Goal: Task Accomplishment & Management: Complete application form

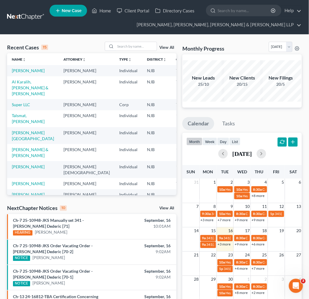
click at [171, 55] on th "Chapter unfold_more expand_more expand_less" at bounding box center [186, 59] width 30 height 12
click at [132, 49] on input "search" at bounding box center [135, 46] width 41 height 9
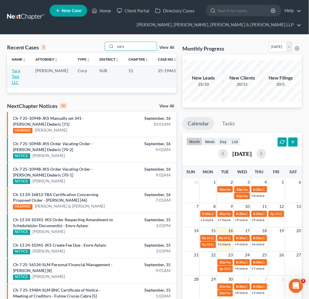
type input "yara"
click at [17, 73] on link "Yara Test LLC" at bounding box center [16, 76] width 8 height 17
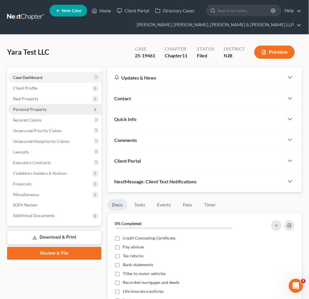
click at [60, 107] on span "Personal Property" at bounding box center [54, 109] width 93 height 11
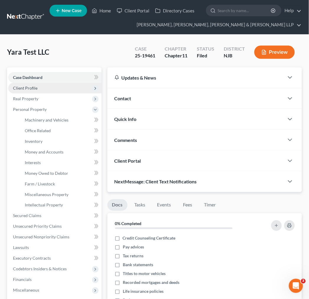
click at [51, 90] on span "Client Profile" at bounding box center [54, 88] width 93 height 11
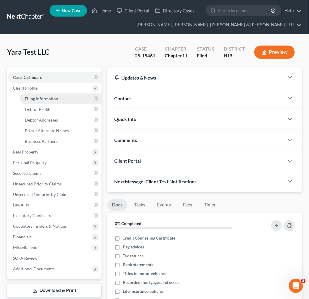
click at [52, 101] on link "Filing Information" at bounding box center [61, 98] width 82 height 11
select select "3"
select select "1"
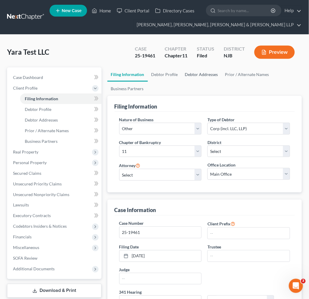
click at [204, 77] on link "Debtor Addresses" at bounding box center [202, 74] width 40 height 14
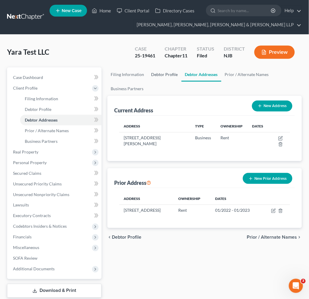
click at [160, 77] on link "Debtor Profile" at bounding box center [165, 74] width 34 height 14
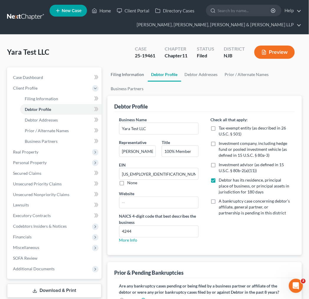
click at [144, 77] on link "Filing Information" at bounding box center [127, 74] width 40 height 14
select select "3"
select select "1"
select select "51"
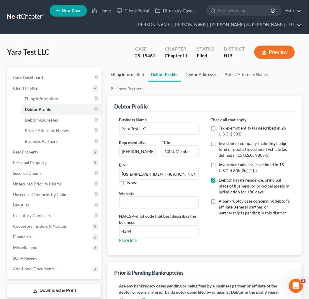
select select "0"
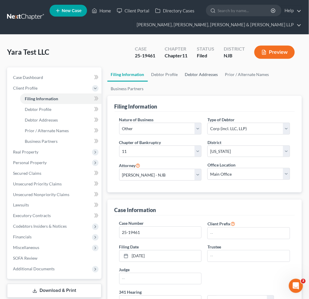
click at [191, 76] on link "Debtor Addresses" at bounding box center [202, 74] width 40 height 14
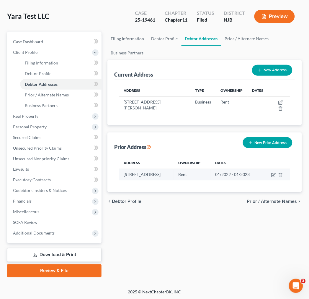
scroll to position [36, 0]
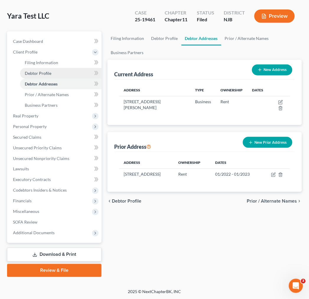
click at [61, 70] on link "Debtor Profile" at bounding box center [61, 73] width 82 height 11
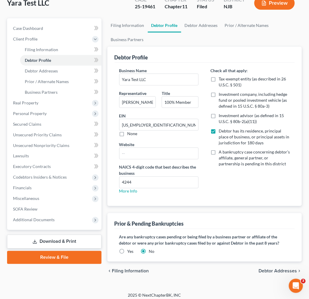
scroll to position [53, 0]
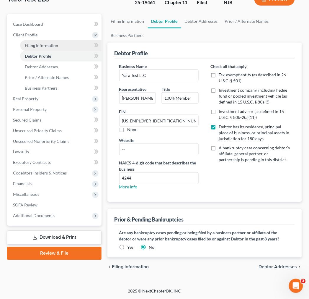
click at [43, 46] on span "Filing Information" at bounding box center [41, 45] width 33 height 5
select select "3"
select select "1"
select select "51"
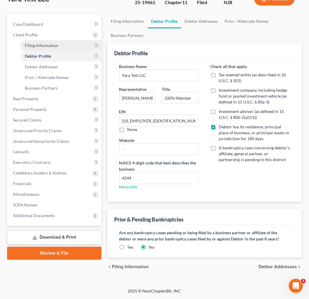
select select "0"
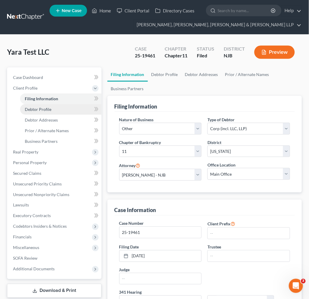
click at [66, 110] on link "Debtor Profile" at bounding box center [61, 109] width 82 height 11
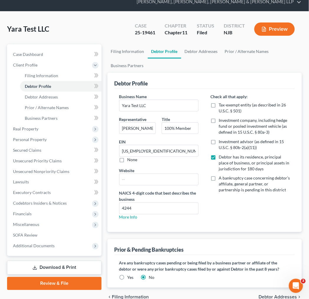
scroll to position [53, 0]
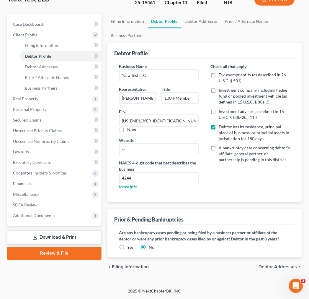
click at [256, 40] on ul "Filing Information Debtor Profile Debtor Addresses Prior / Alternate Names Busi…" at bounding box center [204, 28] width 195 height 28
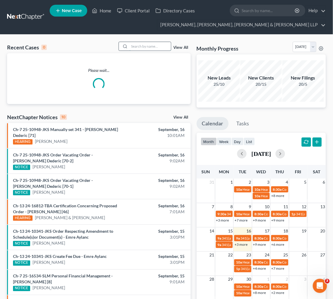
click at [133, 45] on input "search" at bounding box center [149, 46] width 41 height 9
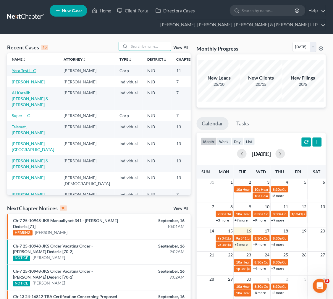
drag, startPoint x: 19, startPoint y: 73, endPoint x: 15, endPoint y: 74, distance: 4.8
click at [18, 74] on td "Yara Test LLC" at bounding box center [33, 70] width 52 height 11
click at [13, 73] on link "Yara Test LLC" at bounding box center [24, 70] width 24 height 5
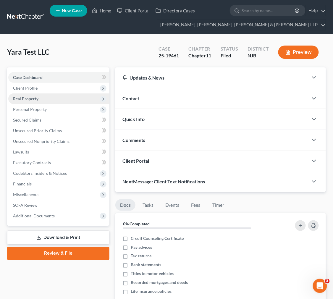
click at [65, 97] on span "Real Property" at bounding box center [58, 98] width 101 height 11
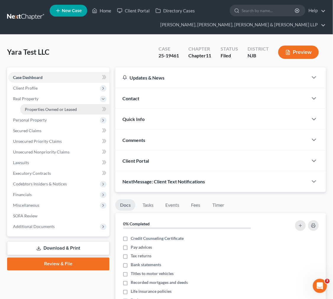
click at [64, 105] on link "Properties Owned or Leased" at bounding box center [64, 109] width 89 height 11
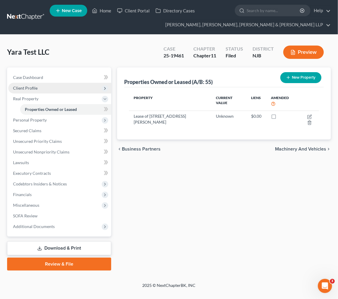
click at [58, 90] on span "Client Profile" at bounding box center [59, 88] width 103 height 11
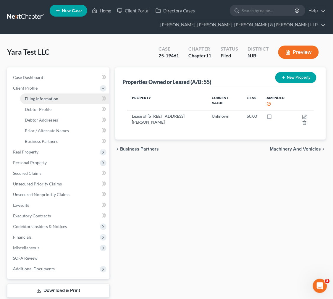
click at [63, 101] on link "Filing Information" at bounding box center [64, 98] width 89 height 11
select select "3"
select select "1"
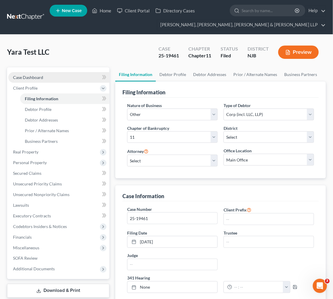
click at [66, 76] on link "Case Dashboard" at bounding box center [58, 77] width 101 height 11
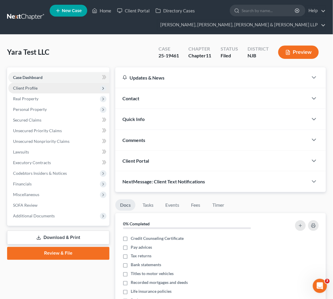
click at [63, 91] on span "Client Profile" at bounding box center [58, 88] width 101 height 11
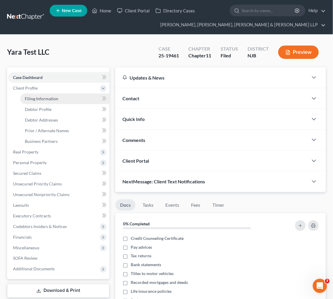
click at [61, 96] on link "Filing Information" at bounding box center [64, 98] width 89 height 11
select select "3"
select select "1"
select select "51"
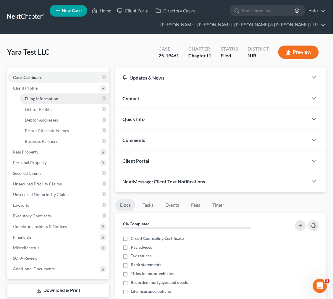
select select "0"
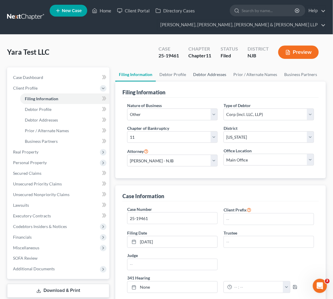
click at [209, 72] on link "Debtor Addresses" at bounding box center [209, 74] width 40 height 14
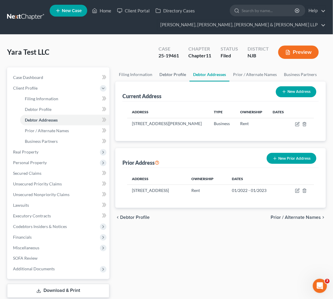
click at [184, 74] on link "Debtor Profile" at bounding box center [173, 74] width 34 height 14
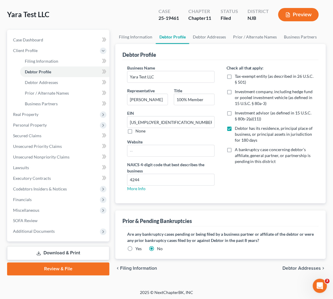
scroll to position [39, 0]
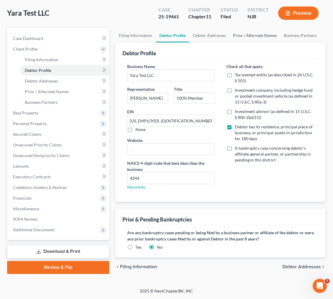
click at [244, 32] on link "Prior / Alternate Names" at bounding box center [254, 35] width 51 height 14
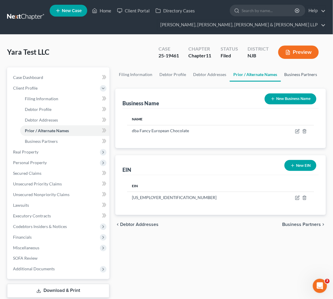
click at [284, 70] on link "Business Partners" at bounding box center [301, 74] width 40 height 14
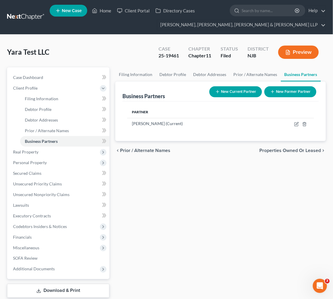
click at [189, 203] on div "Filing Information Debtor Profile Debtor Addresses Prior / Alternate Names Busi…" at bounding box center [220, 189] width 216 height 245
click at [174, 79] on link "Debtor Profile" at bounding box center [173, 74] width 34 height 14
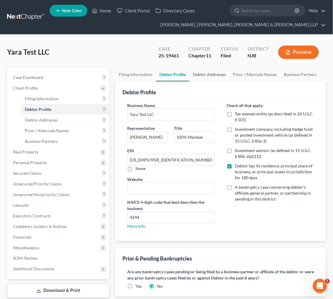
click at [210, 77] on link "Debtor Addresses" at bounding box center [209, 74] width 40 height 14
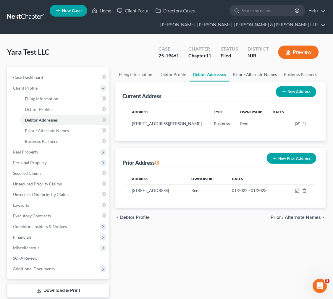
click at [249, 74] on link "Prior / Alternate Names" at bounding box center [254, 74] width 51 height 14
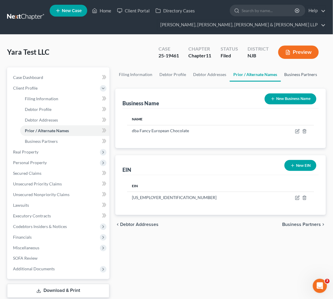
click at [300, 71] on link "Business Partners" at bounding box center [301, 74] width 40 height 14
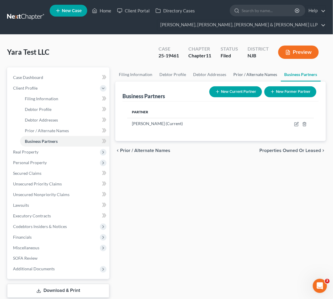
click at [254, 76] on link "Prior / Alternate Names" at bounding box center [254, 74] width 51 height 14
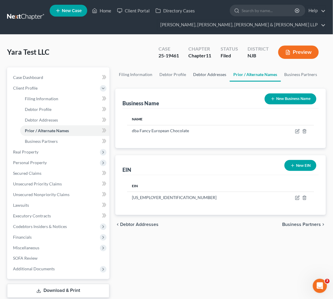
click at [211, 73] on link "Debtor Addresses" at bounding box center [209, 74] width 40 height 14
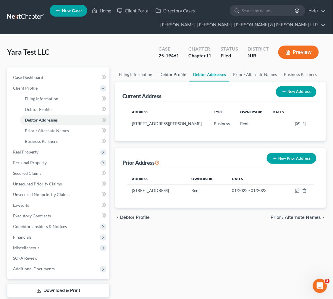
click at [164, 75] on link "Debtor Profile" at bounding box center [173, 74] width 34 height 14
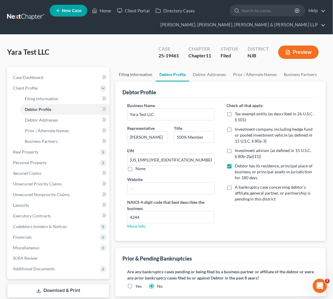
click at [144, 69] on link "Filing Information" at bounding box center [135, 74] width 40 height 14
select select "3"
select select "1"
select select "51"
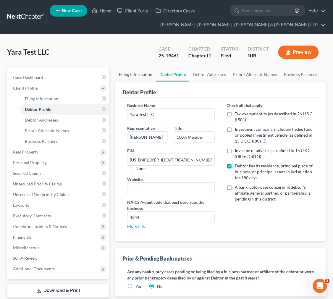
select select "0"
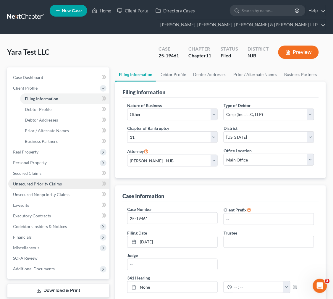
click at [69, 181] on link "Unsecured Priority Claims" at bounding box center [58, 183] width 101 height 11
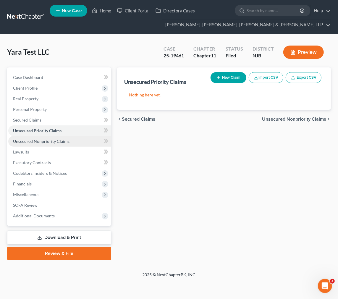
click at [54, 146] on link "Unsecured Nonpriority Claims" at bounding box center [59, 141] width 103 height 11
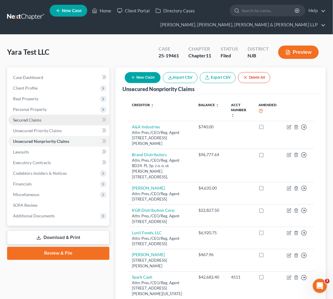
click at [51, 120] on link "Secured Claims" at bounding box center [58, 120] width 101 height 11
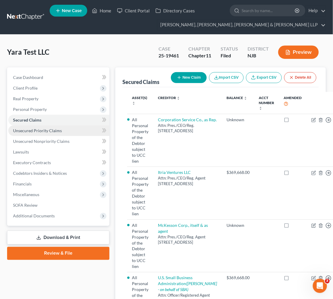
click at [74, 132] on link "Unsecured Priority Claims" at bounding box center [58, 130] width 101 height 11
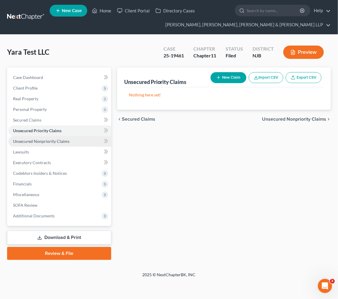
click at [60, 140] on span "Unsecured Nonpriority Claims" at bounding box center [41, 141] width 56 height 5
